Goal: Communication & Community: Participate in discussion

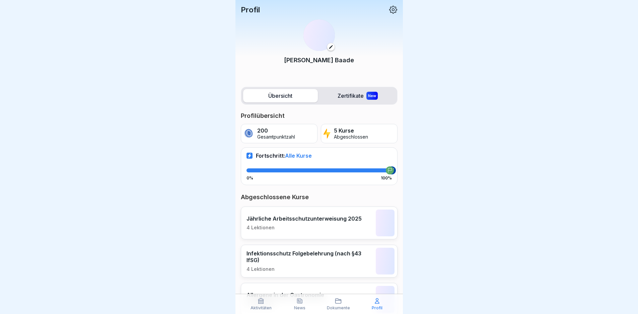
click at [301, 302] on icon at bounding box center [299, 301] width 5 height 5
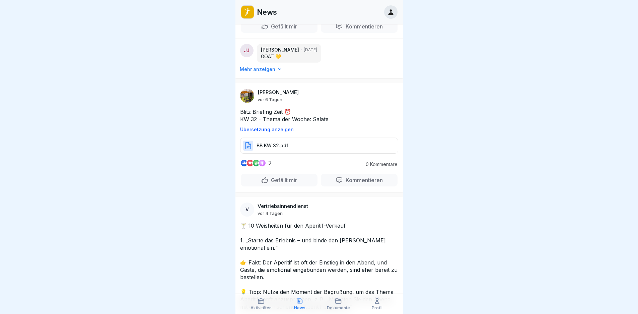
scroll to position [469, 0]
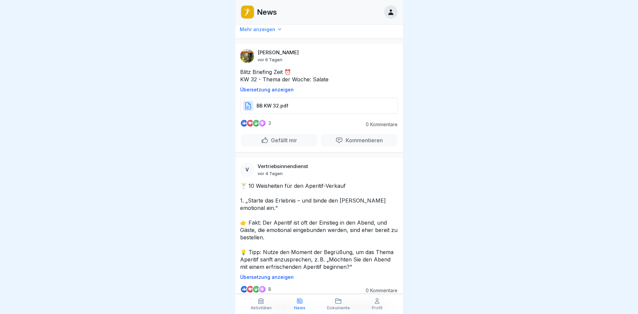
click at [264, 26] on div "[PERSON_NAME] [DATE] GOAT 💛" at bounding box center [318, 12] width 167 height 28
click at [263, 26] on div "[PERSON_NAME] [DATE] GOAT 💛" at bounding box center [318, 12] width 167 height 28
click at [268, 33] on p "Mehr anzeigen" at bounding box center [257, 29] width 35 height 7
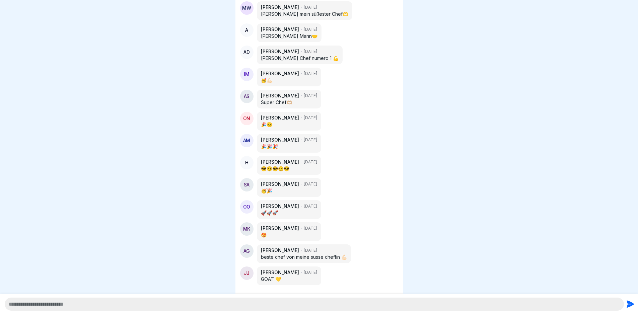
scroll to position [110, 0]
